Goal: Information Seeking & Learning: Learn about a topic

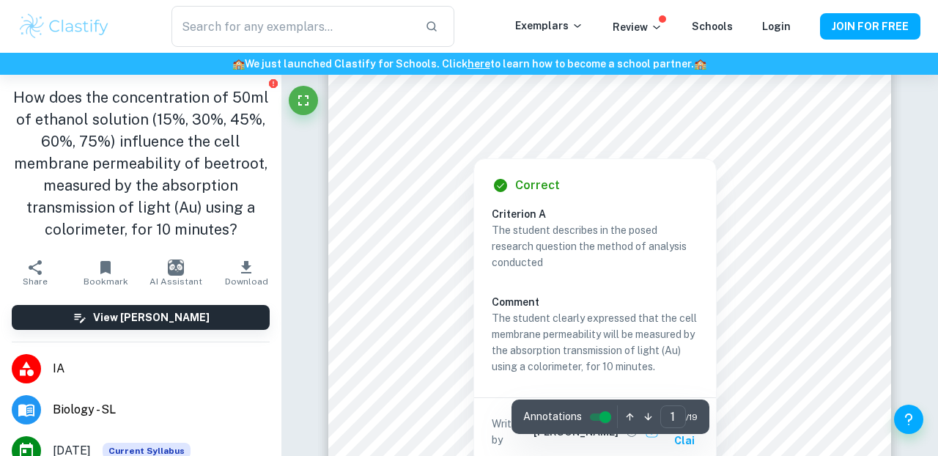
scroll to position [177, 0]
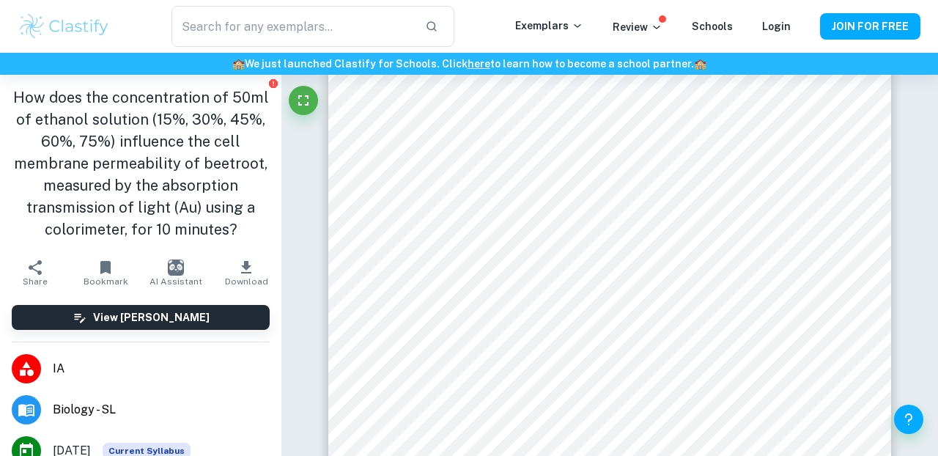
click at [517, 300] on div at bounding box center [609, 299] width 427 height 32
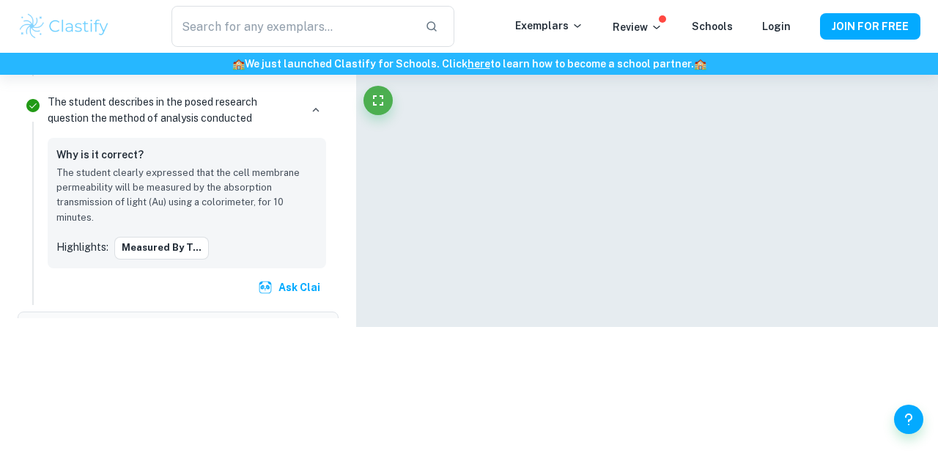
scroll to position [395, 0]
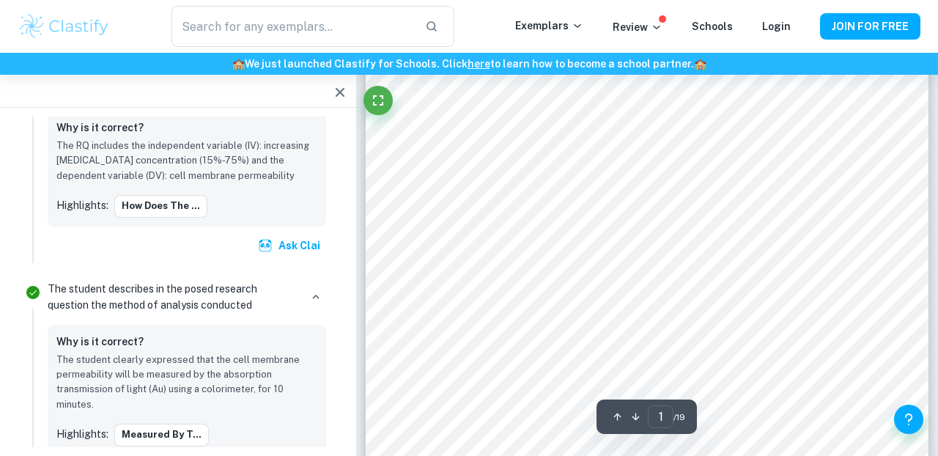
click at [341, 95] on icon "button" at bounding box center [340, 92] width 9 height 9
